Goal: Transaction & Acquisition: Book appointment/travel/reservation

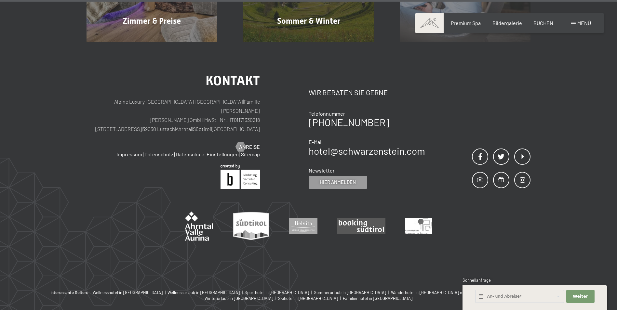
scroll to position [3304, 0]
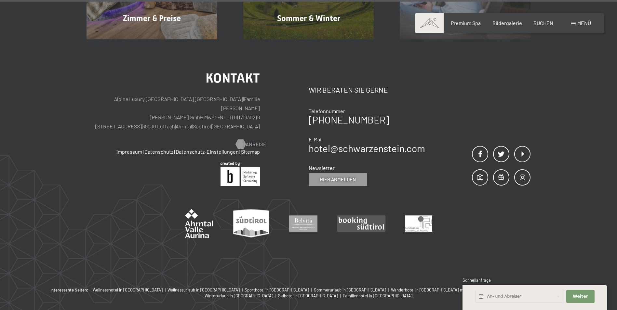
click at [255, 141] on span "Anreise" at bounding box center [255, 144] width 21 height 7
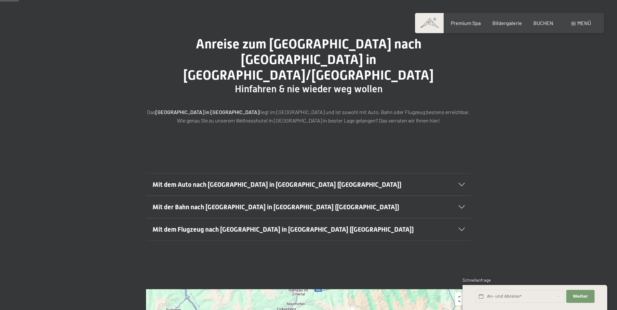
scroll to position [163, 0]
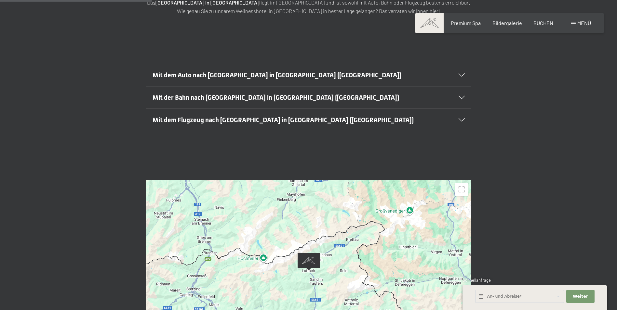
click at [460, 96] on icon at bounding box center [461, 97] width 6 height 3
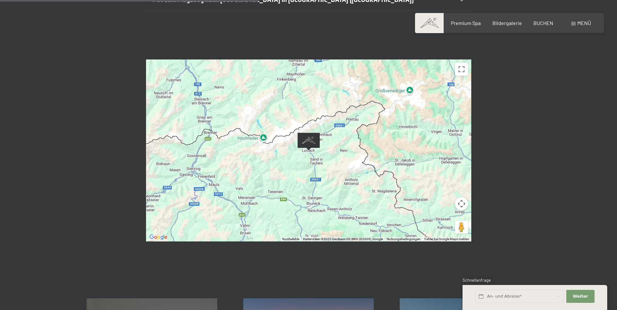
scroll to position [390, 0]
click at [434, 194] on div at bounding box center [308, 150] width 325 height 182
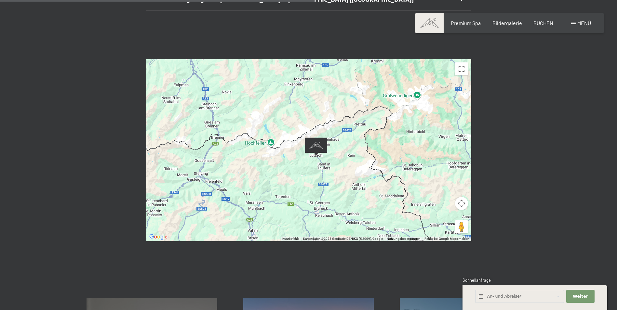
drag, startPoint x: 433, startPoint y: 194, endPoint x: 440, endPoint y: 198, distance: 8.3
click at [440, 198] on div at bounding box center [308, 150] width 325 height 182
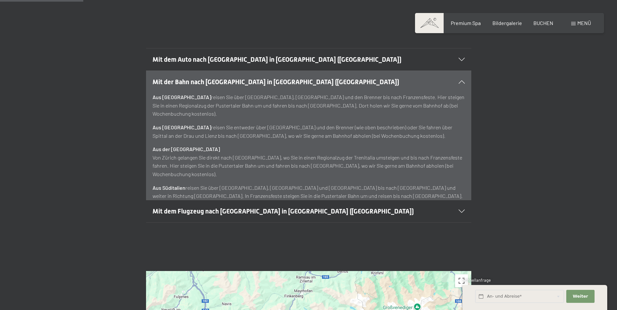
scroll to position [98, 0]
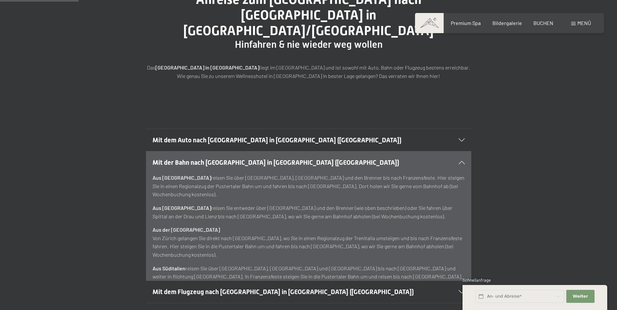
click at [461, 139] on icon at bounding box center [461, 140] width 6 height 3
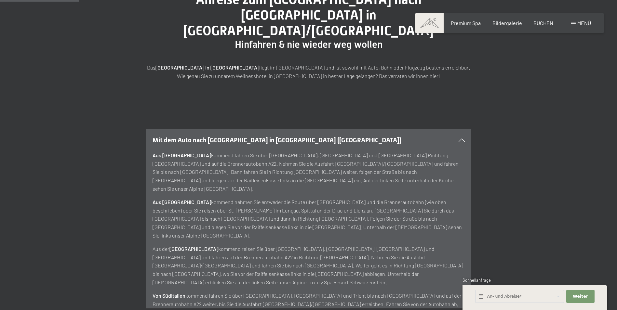
click at [461, 139] on icon at bounding box center [461, 140] width 6 height 3
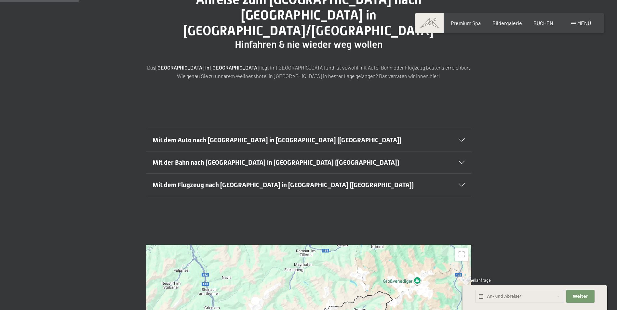
click at [462, 183] on icon at bounding box center [461, 184] width 6 height 3
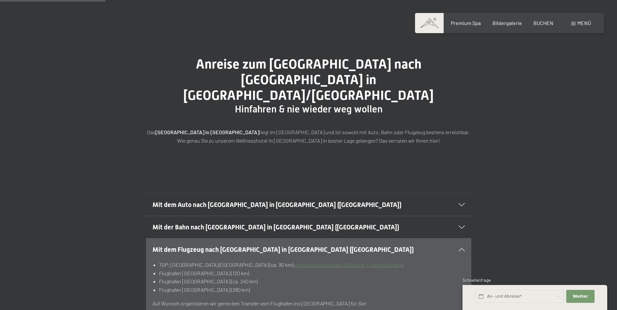
scroll to position [0, 0]
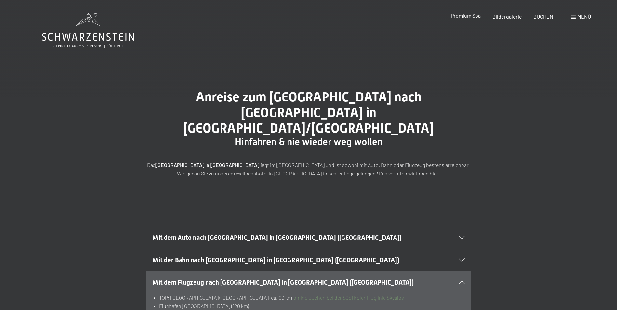
click at [469, 16] on span "Premium Spa" at bounding box center [466, 15] width 30 height 6
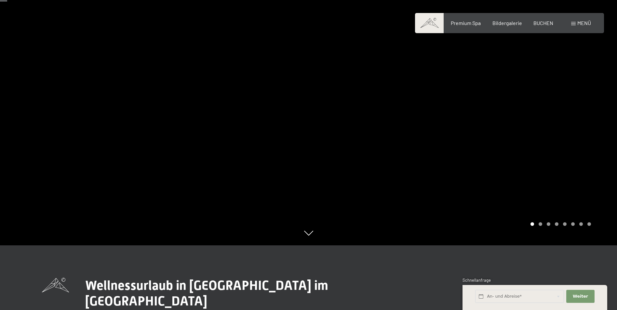
scroll to position [65, 0]
click at [589, 125] on div at bounding box center [463, 90] width 309 height 310
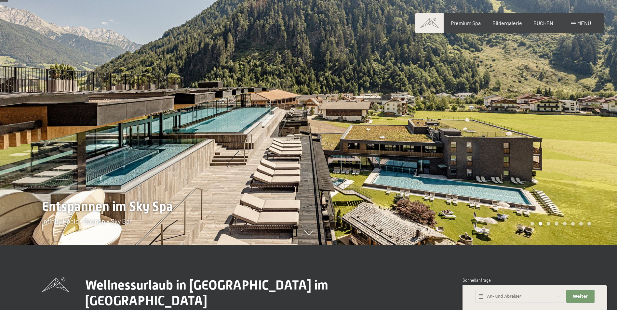
click at [597, 125] on div at bounding box center [463, 90] width 309 height 310
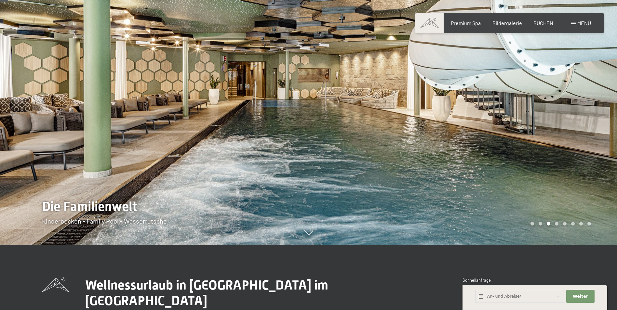
click at [597, 125] on div at bounding box center [463, 90] width 309 height 310
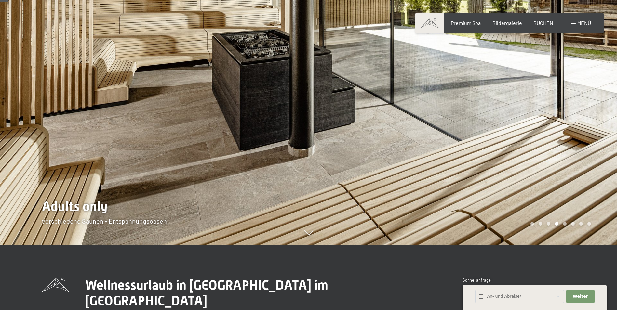
click at [597, 125] on div at bounding box center [463, 90] width 309 height 310
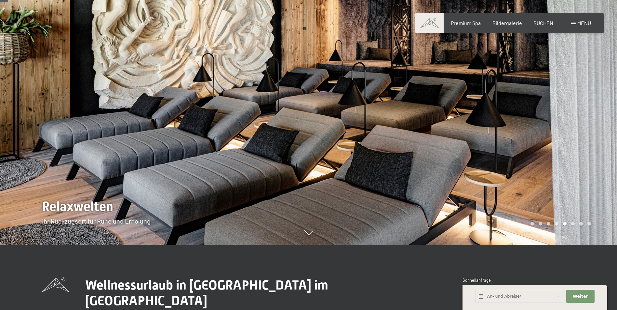
click at [597, 125] on div at bounding box center [463, 90] width 309 height 310
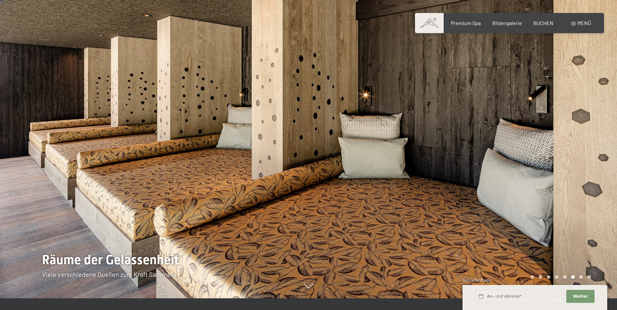
scroll to position [0, 0]
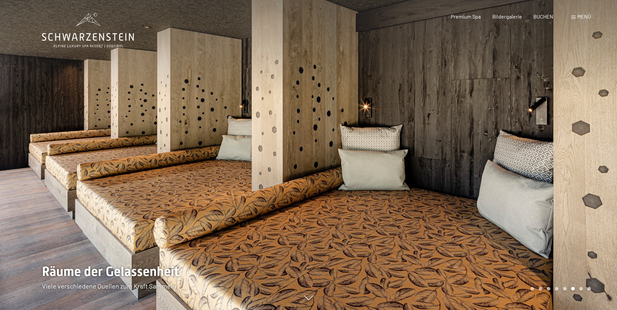
click at [598, 128] on div at bounding box center [463, 155] width 309 height 310
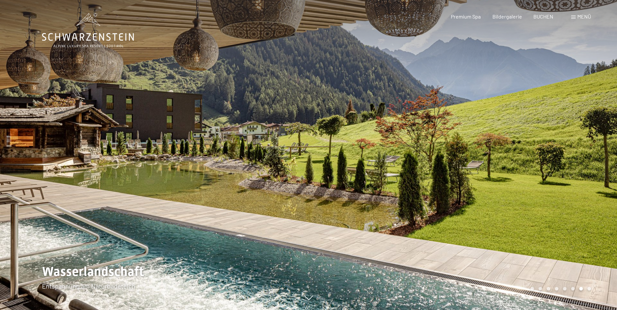
click at [600, 139] on div at bounding box center [463, 155] width 309 height 310
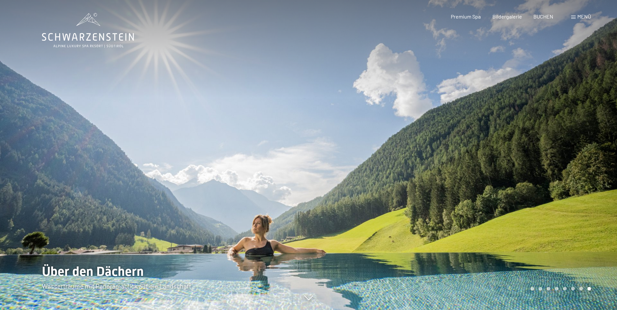
click at [600, 139] on div at bounding box center [463, 155] width 309 height 310
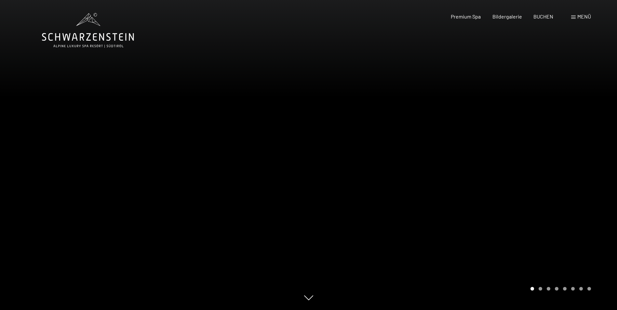
click at [600, 139] on div at bounding box center [463, 155] width 309 height 310
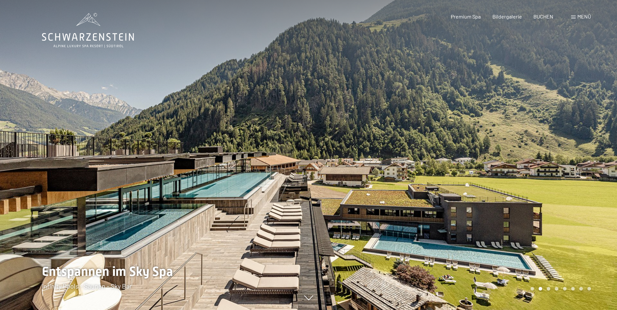
click at [600, 139] on div at bounding box center [463, 155] width 309 height 310
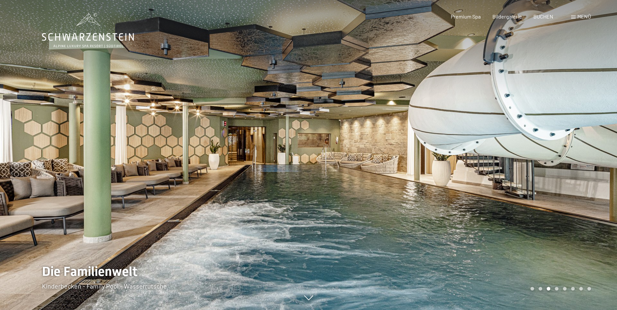
click at [600, 139] on div at bounding box center [463, 155] width 309 height 310
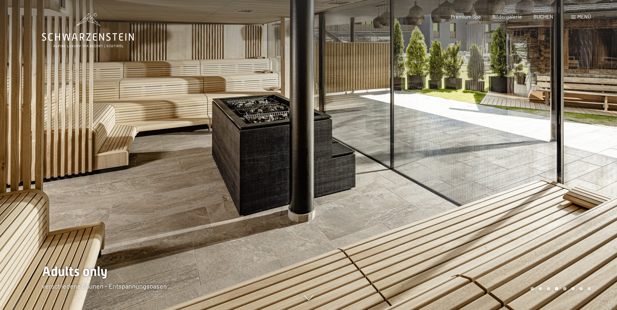
click at [600, 139] on div at bounding box center [463, 155] width 309 height 310
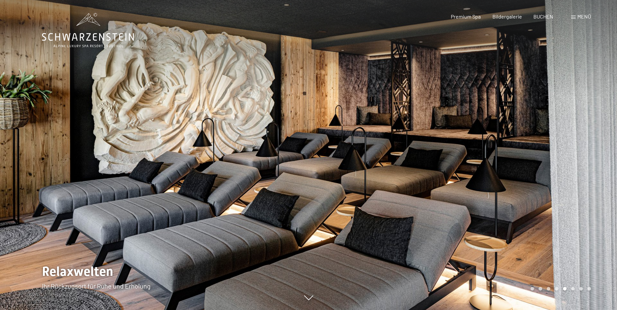
click at [600, 139] on div at bounding box center [463, 155] width 309 height 310
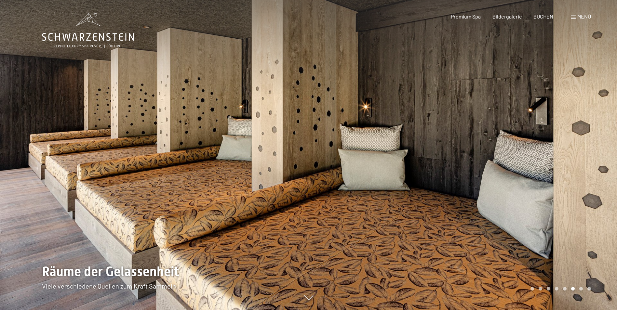
click at [600, 139] on div at bounding box center [463, 155] width 309 height 310
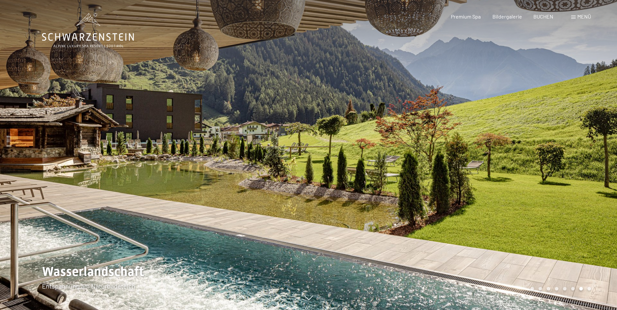
click at [600, 139] on div at bounding box center [463, 155] width 309 height 310
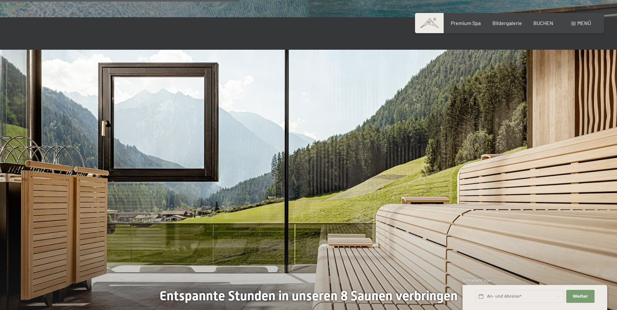
scroll to position [1723, 0]
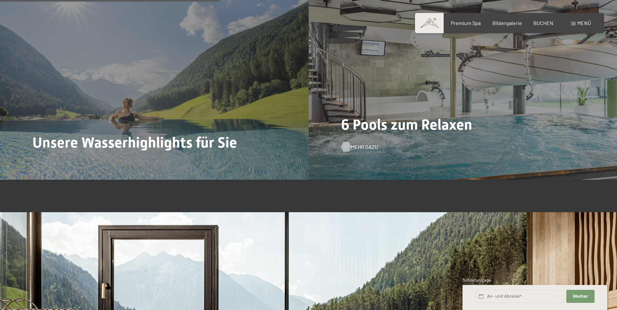
click at [361, 146] on span "Mehr dazu" at bounding box center [364, 146] width 27 height 7
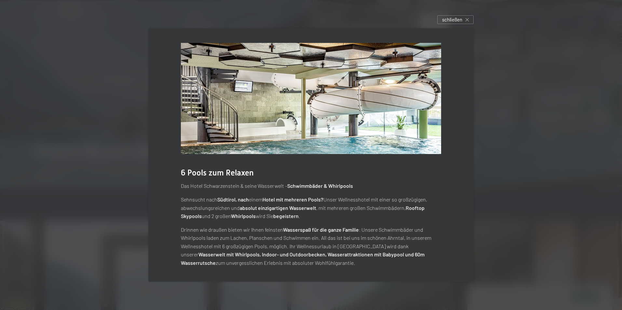
click at [453, 20] on span "schließen" at bounding box center [452, 19] width 20 height 7
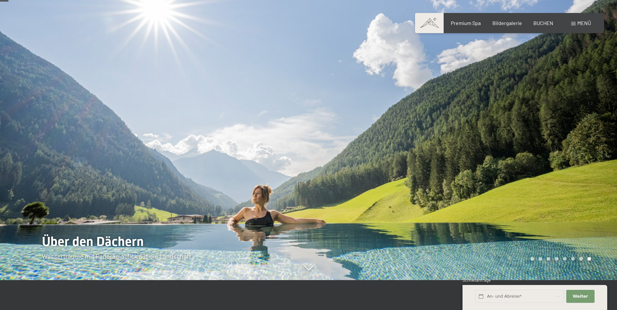
scroll to position [0, 0]
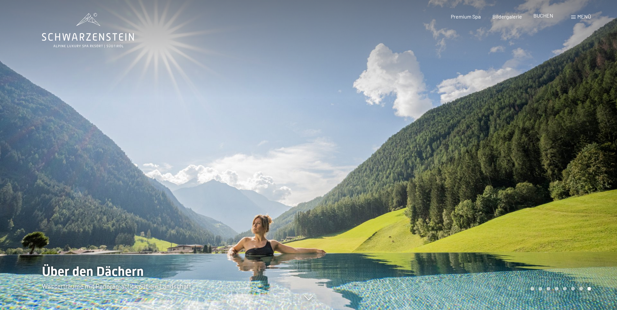
click at [543, 17] on span "BUCHEN" at bounding box center [543, 15] width 20 height 6
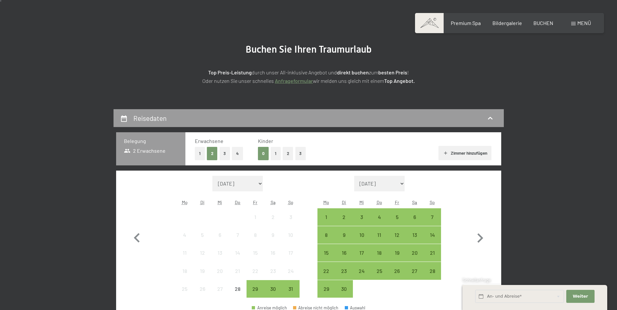
scroll to position [130, 0]
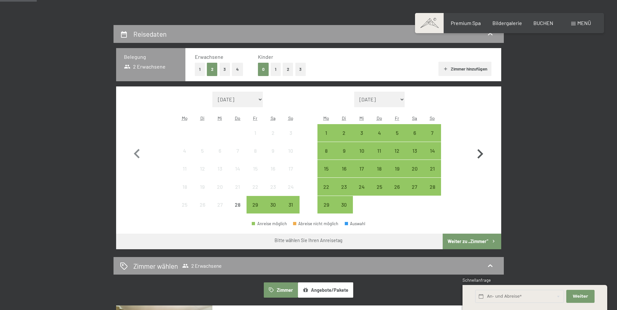
click at [479, 154] on icon "button" at bounding box center [479, 154] width 19 height 19
select select "2025-09-01"
select select "2025-10-01"
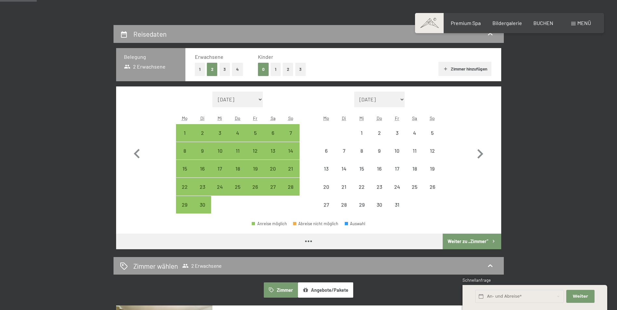
select select "2025-09-01"
select select "2025-10-01"
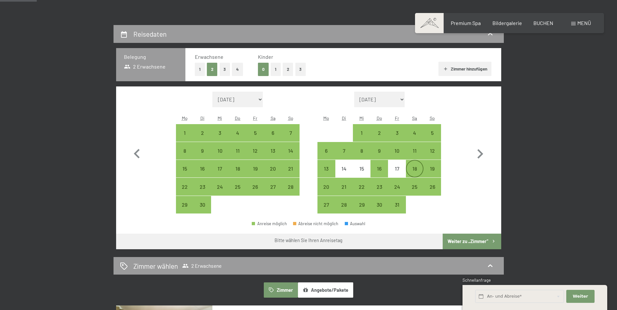
click at [415, 168] on div "18" at bounding box center [414, 174] width 16 height 16
select select "2025-09-01"
select select "2025-10-01"
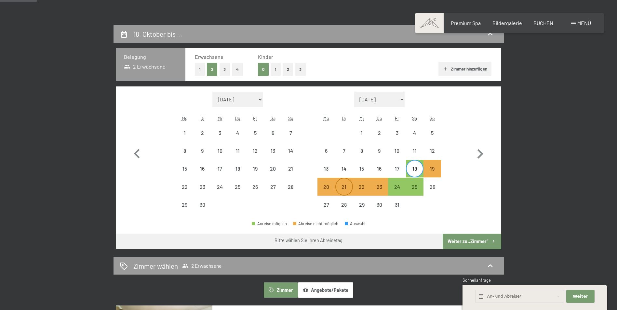
click at [342, 184] on div "21" at bounding box center [344, 192] width 16 height 16
select select "2025-09-01"
select select "2025-10-01"
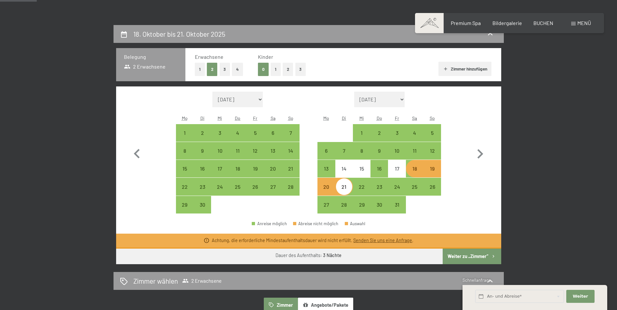
click at [285, 68] on button "2" at bounding box center [288, 69] width 11 height 13
select select "2025-09-01"
select select "2025-10-01"
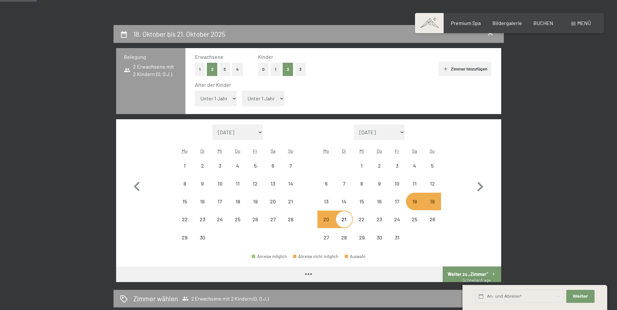
select select "2025-09-01"
select select "2025-10-01"
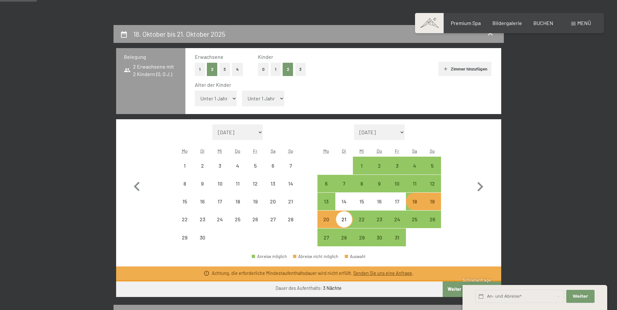
click at [274, 99] on select "Unter 1 Jahr 1 Jahr 2 Jahre 3 Jahre 4 Jahre 5 Jahre 6 Jahre 7 Jahre 8 Jahre 9 J…" at bounding box center [263, 99] width 42 height 16
select select "2025-09-01"
select select "2025-10-01"
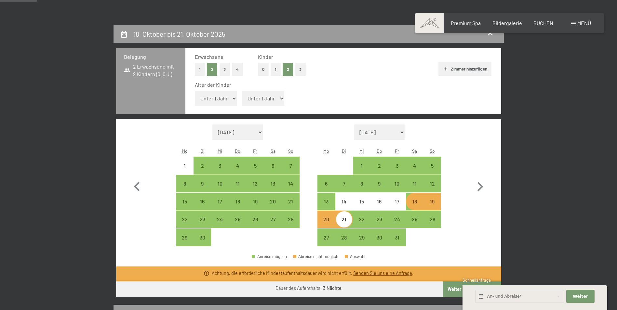
select select "8"
click at [242, 91] on select "Unter 1 Jahr 1 Jahr 2 Jahre 3 Jahre 4 Jahre 5 Jahre 6 Jahre 7 Jahre 8 Jahre 9 J…" at bounding box center [263, 99] width 42 height 16
select select "2025-09-01"
select select "2025-10-01"
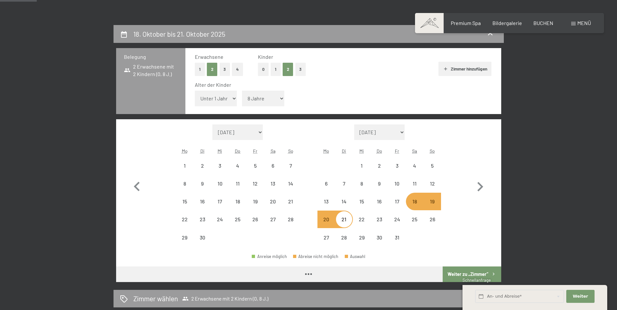
click at [231, 99] on select "Unter 1 Jahr 1 Jahr 2 Jahre 3 Jahre 4 Jahre 5 Jahre 6 Jahre 7 Jahre 8 Jahre 9 J…" at bounding box center [216, 99] width 42 height 16
select select "2025-09-01"
select select "2025-10-01"
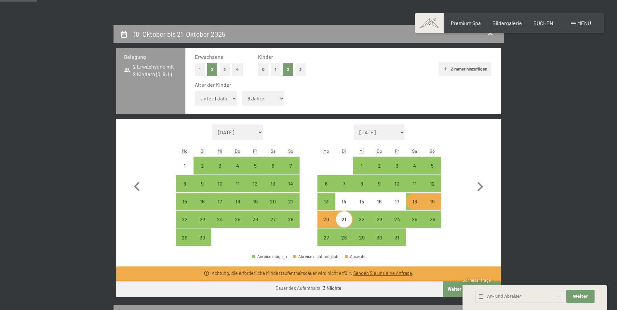
select select "13"
click at [195, 91] on select "Unter 1 Jahr 1 Jahr 2 Jahre 3 Jahre 4 Jahre 5 Jahre 6 Jahre 7 Jahre 8 Jahre 9 J…" at bounding box center [216, 99] width 42 height 16
select select "2025-09-01"
select select "2025-10-01"
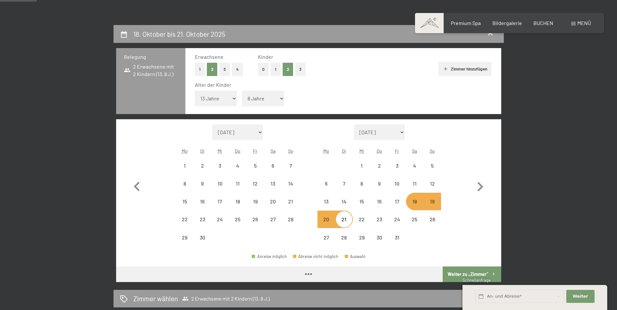
select select "2025-09-01"
select select "2025-10-01"
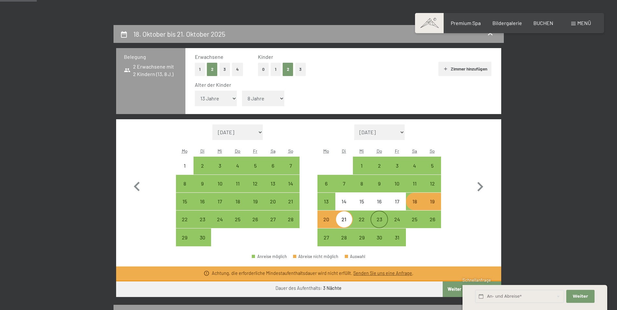
click at [379, 221] on div "23" at bounding box center [379, 225] width 16 height 16
select select "2025-09-01"
select select "2025-10-01"
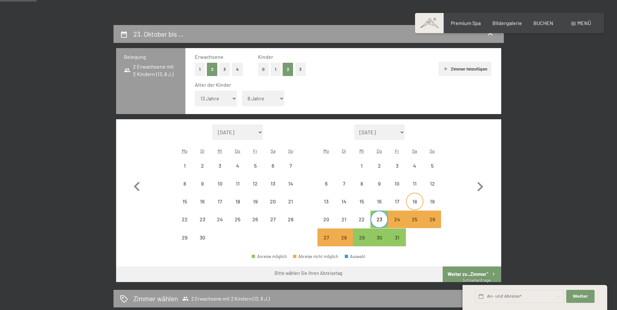
click at [412, 202] on div "18" at bounding box center [414, 207] width 16 height 16
select select "2025-09-01"
select select "2025-10-01"
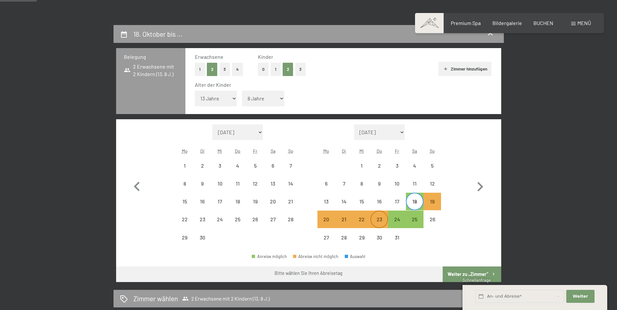
click at [379, 217] on div "23" at bounding box center [379, 225] width 16 height 16
select select "2025-09-01"
select select "2025-10-01"
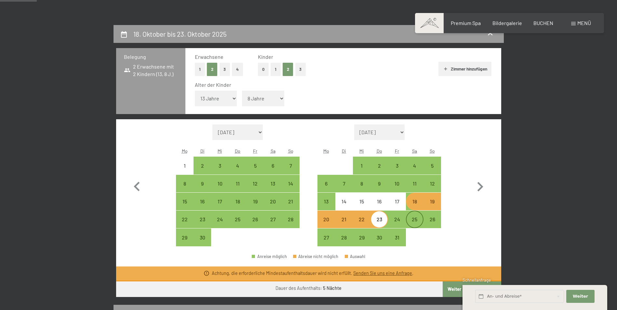
click at [417, 215] on div "25" at bounding box center [414, 219] width 16 height 16
select select "2025-09-01"
select select "2025-10-01"
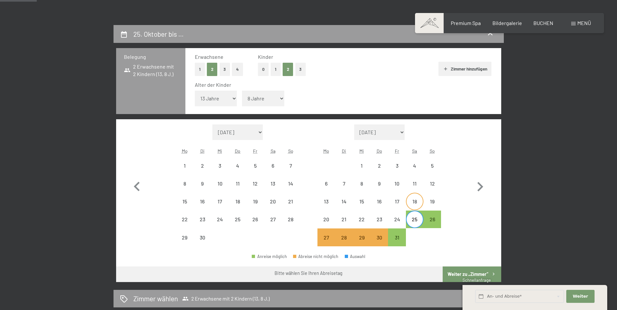
click at [413, 203] on div "18" at bounding box center [414, 207] width 16 height 16
select select "2025-09-01"
select select "2025-10-01"
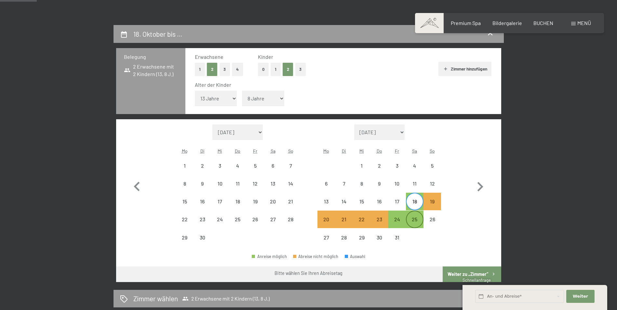
click at [413, 219] on div "25" at bounding box center [414, 225] width 16 height 16
select select "2025-09-01"
select select "2025-10-01"
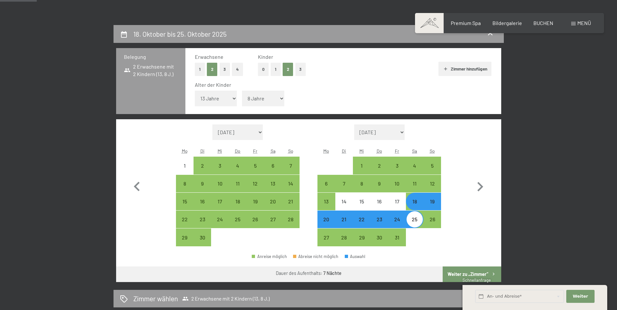
click at [418, 205] on div "18" at bounding box center [414, 207] width 16 height 16
select select "2025-09-01"
select select "2025-10-01"
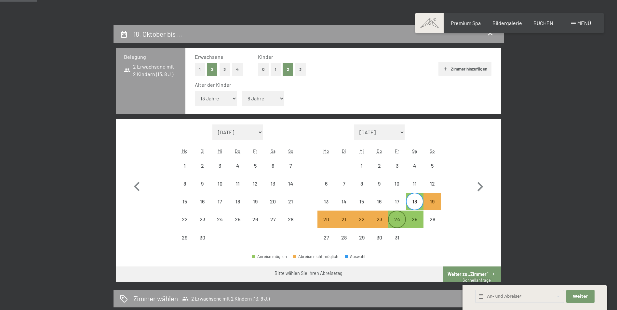
click at [401, 219] on div "24" at bounding box center [397, 225] width 16 height 16
select select "2025-09-01"
select select "2025-10-01"
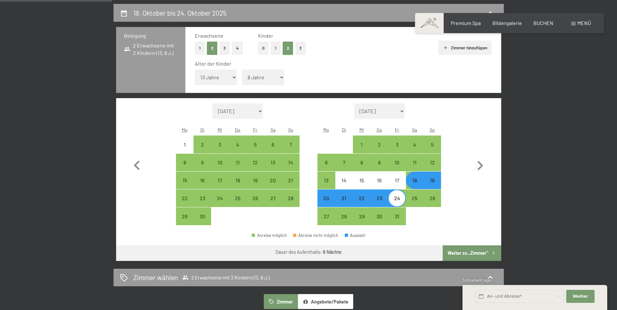
scroll to position [163, 0]
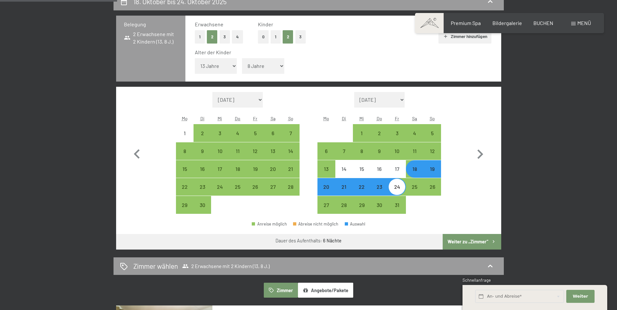
click at [466, 240] on button "Weiter zu „Zimmer“" at bounding box center [471, 242] width 58 height 16
select select "2025-09-01"
select select "2025-10-01"
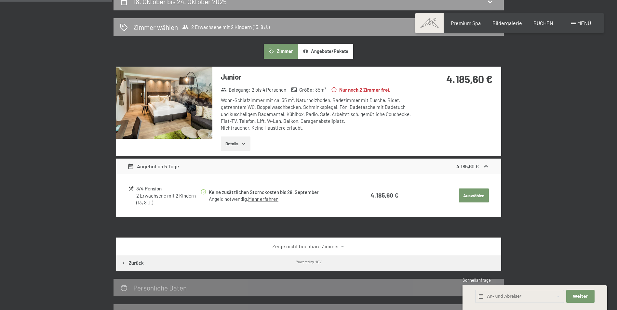
scroll to position [155, 0]
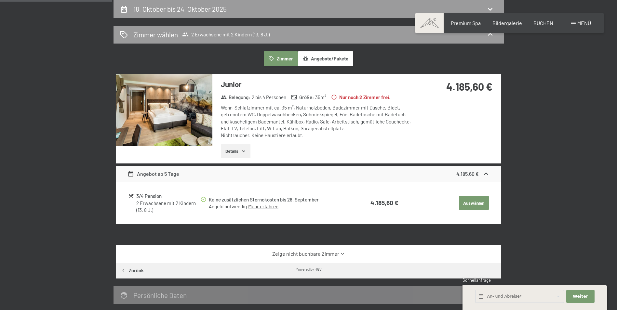
click at [166, 100] on img at bounding box center [164, 110] width 96 height 72
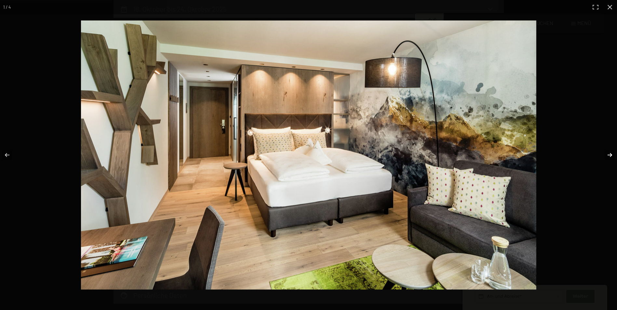
click at [609, 155] on button "button" at bounding box center [605, 155] width 23 height 33
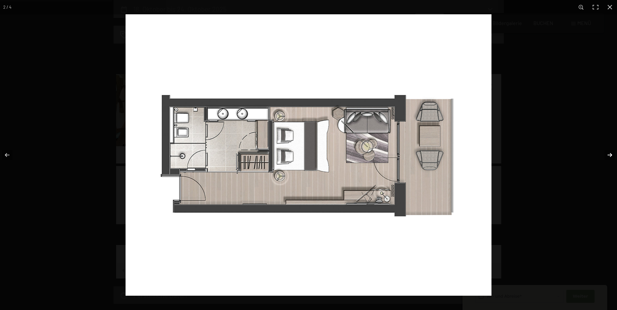
click at [609, 155] on button "button" at bounding box center [605, 155] width 23 height 33
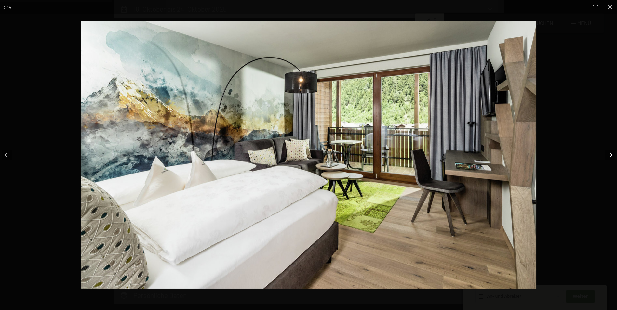
click at [609, 155] on button "button" at bounding box center [605, 155] width 23 height 33
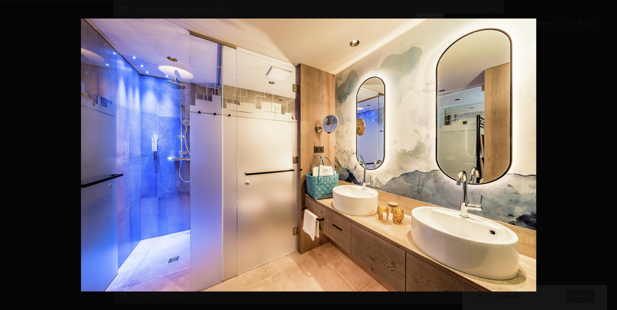
click at [609, 155] on button "button" at bounding box center [605, 155] width 23 height 33
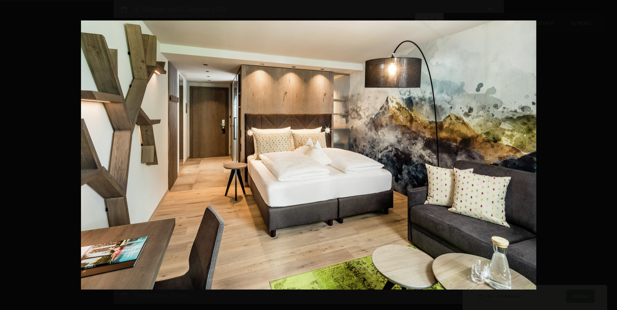
click at [609, 155] on button "button" at bounding box center [605, 155] width 23 height 33
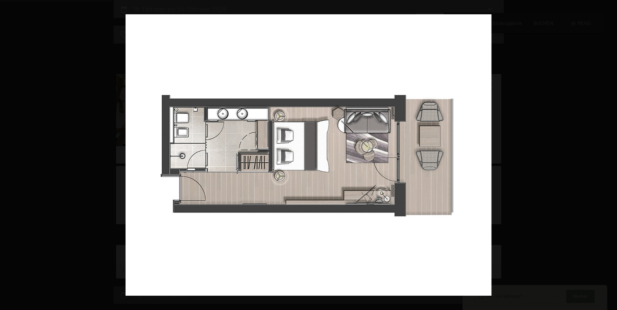
click at [609, 155] on button "button" at bounding box center [605, 155] width 23 height 33
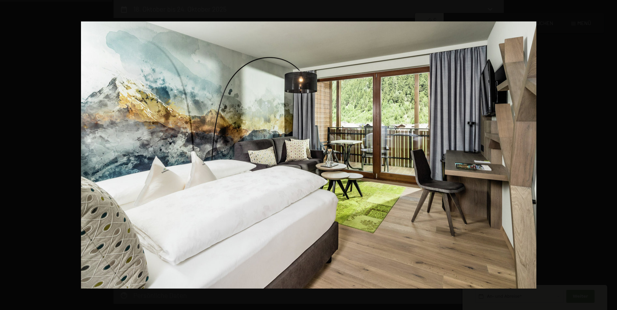
click at [609, 155] on button "button" at bounding box center [605, 155] width 23 height 33
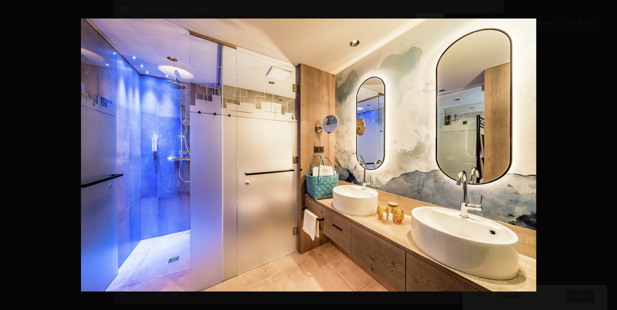
click at [609, 155] on button "button" at bounding box center [605, 155] width 23 height 33
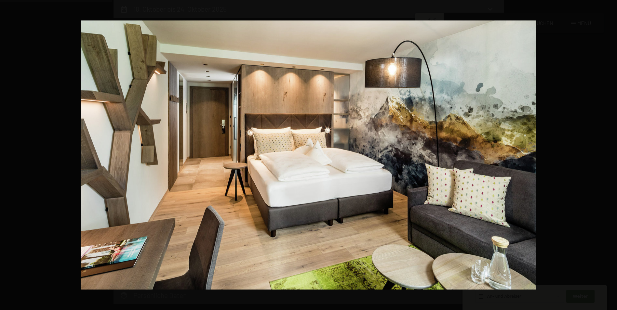
click at [609, 155] on button "button" at bounding box center [605, 155] width 23 height 33
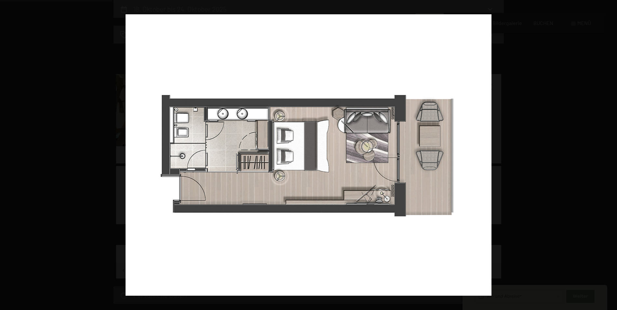
click at [609, 155] on button "button" at bounding box center [605, 155] width 23 height 33
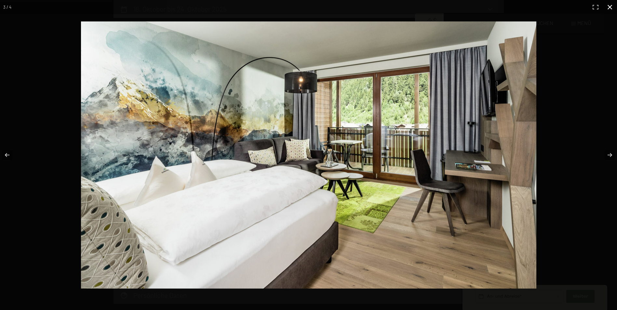
click at [609, 7] on button "button" at bounding box center [609, 7] width 14 height 14
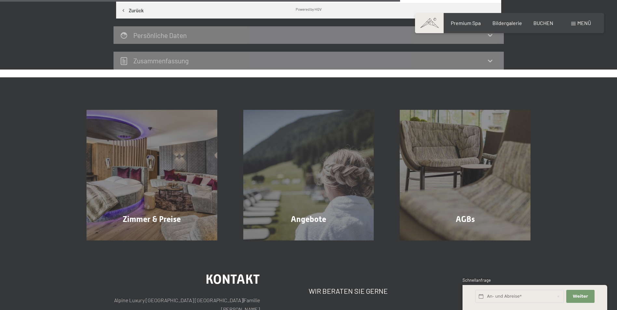
scroll to position [545, 0]
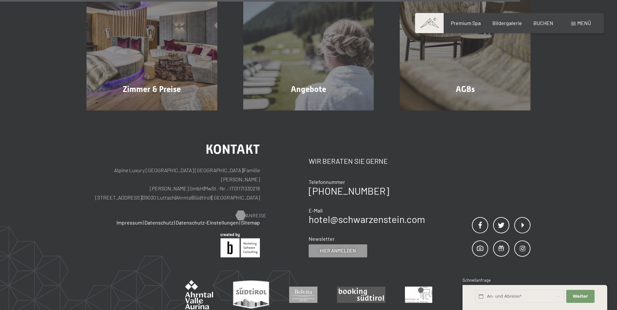
click at [248, 212] on span "Anreise" at bounding box center [255, 215] width 21 height 7
